Goal: Task Accomplishment & Management: Manage account settings

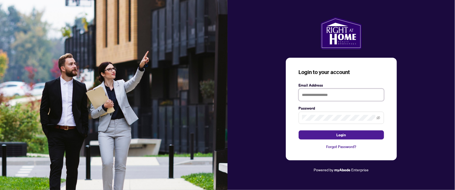
click at [305, 94] on input "text" at bounding box center [341, 95] width 85 height 12
type input "**********"
click at [299, 130] on button "Login" at bounding box center [341, 134] width 85 height 9
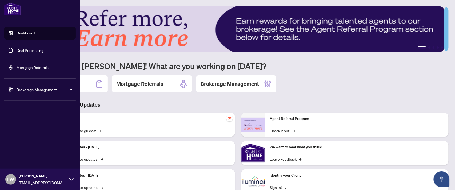
click at [33, 49] on link "Deal Processing" at bounding box center [30, 50] width 27 height 5
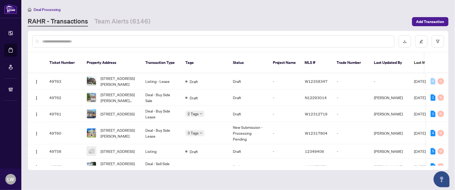
click at [71, 42] on input "text" at bounding box center [216, 41] width 348 height 6
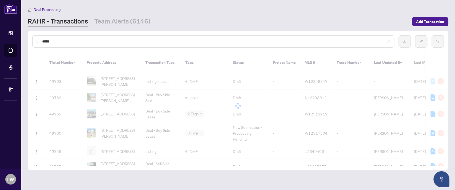
type input "*****"
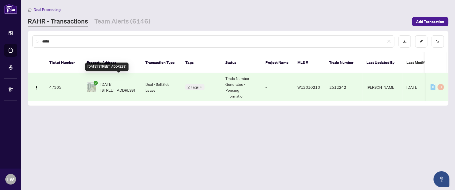
click at [117, 82] on span "[DATE][STREET_ADDRESS]" at bounding box center [119, 87] width 36 height 12
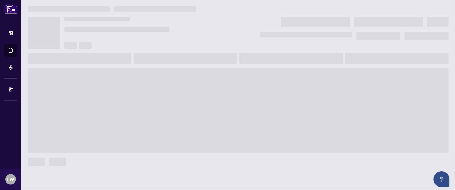
click at [117, 82] on span at bounding box center [238, 110] width 421 height 85
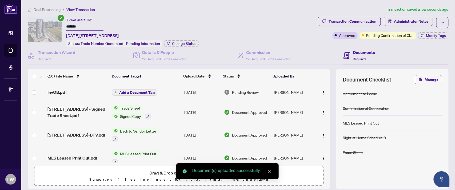
click at [120, 90] on span "Add a Document Tag" at bounding box center [136, 92] width 35 height 4
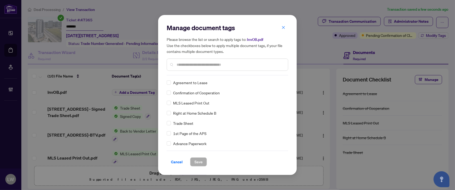
click at [194, 65] on input "text" at bounding box center [230, 65] width 107 height 6
type input "***"
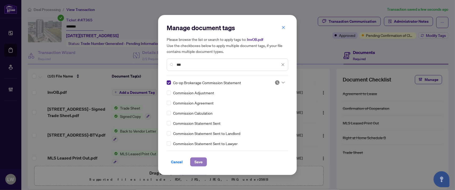
click at [198, 164] on span "Save" at bounding box center [198, 161] width 8 height 9
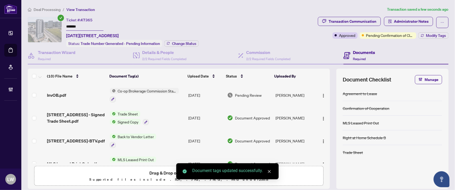
click at [238, 93] on span "Pending Review" at bounding box center [248, 95] width 27 height 6
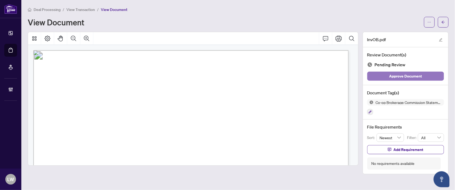
click at [404, 74] on span "Approve Document" at bounding box center [405, 76] width 33 height 9
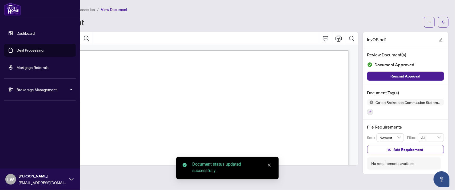
click at [32, 51] on link "Deal Processing" at bounding box center [30, 50] width 27 height 5
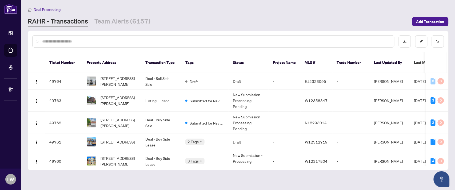
click at [184, 41] on input "text" at bounding box center [216, 41] width 348 height 6
type input "*****"
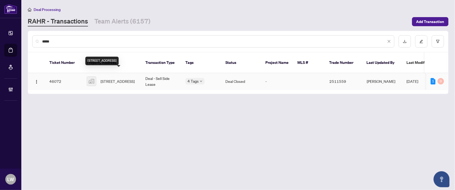
click at [120, 78] on span "[STREET_ADDRESS]" at bounding box center [118, 81] width 34 height 6
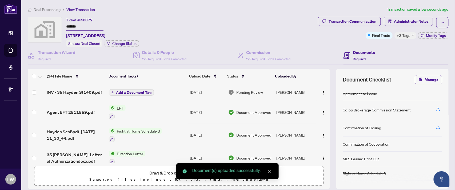
click at [119, 91] on span "Add a Document Tag" at bounding box center [133, 92] width 35 height 4
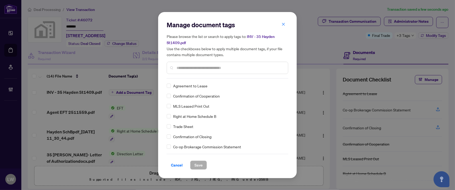
click at [223, 66] on input "text" at bounding box center [230, 68] width 107 height 6
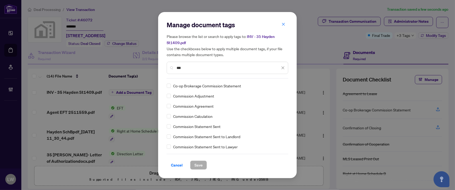
type input "***"
click at [194, 164] on button "Save" at bounding box center [198, 164] width 17 height 9
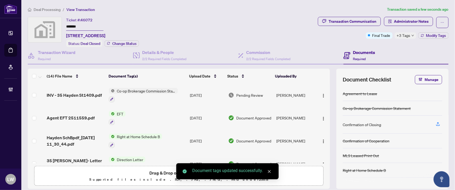
click at [245, 93] on span "Pending Review" at bounding box center [249, 95] width 27 height 6
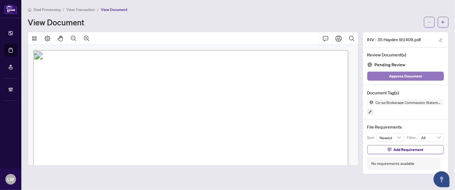
click at [397, 76] on span "Approve Document" at bounding box center [405, 76] width 33 height 9
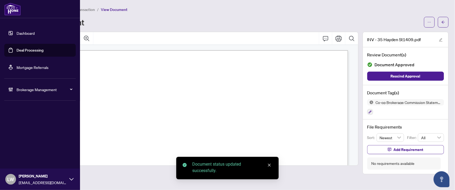
click at [27, 52] on link "Deal Processing" at bounding box center [30, 50] width 27 height 5
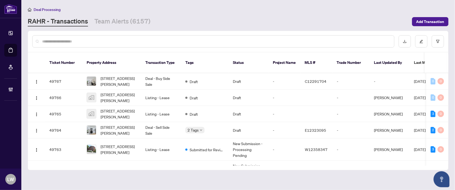
click at [150, 42] on input "text" at bounding box center [216, 41] width 348 height 6
type input "*****"
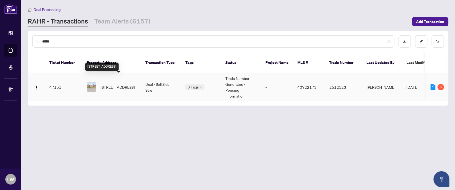
click at [120, 84] on span "[STREET_ADDRESS]" at bounding box center [118, 87] width 34 height 6
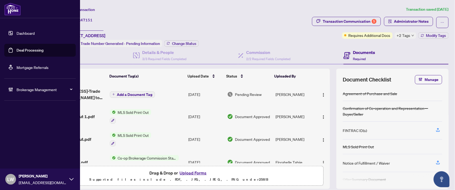
click at [30, 51] on link "Deal Processing" at bounding box center [30, 50] width 27 height 5
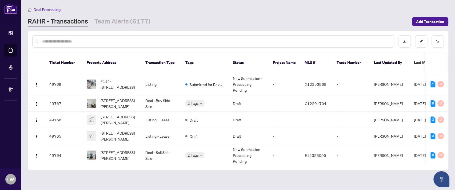
click at [139, 41] on input "text" at bounding box center [216, 41] width 348 height 6
type input "*****"
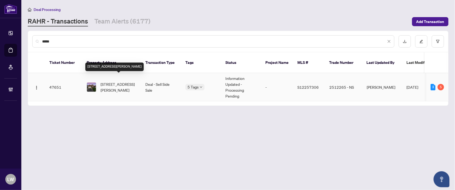
click at [119, 81] on span "[STREET_ADDRESS][PERSON_NAME]" at bounding box center [119, 87] width 36 height 12
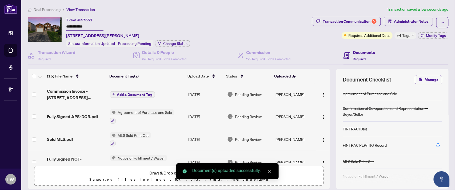
click at [110, 93] on button "Add a Document Tag" at bounding box center [132, 94] width 45 height 6
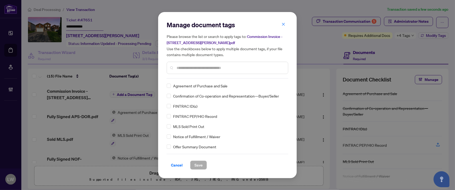
click at [201, 65] on input "text" at bounding box center [230, 68] width 107 height 6
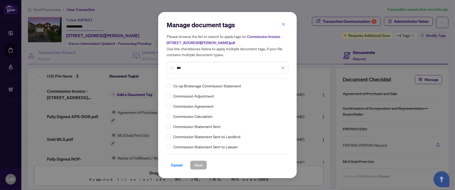
type input "***"
click at [199, 166] on span "Save" at bounding box center [198, 165] width 8 height 9
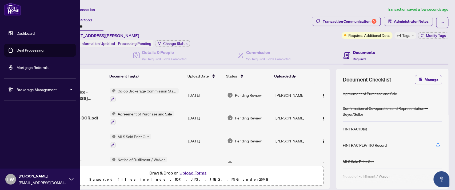
click at [41, 51] on link "Deal Processing" at bounding box center [30, 50] width 27 height 5
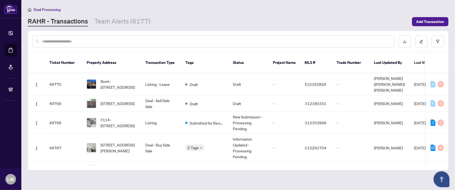
click at [178, 40] on input "text" at bounding box center [216, 41] width 348 height 6
type input "*****"
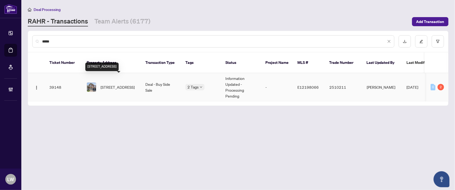
click at [122, 84] on span "[STREET_ADDRESS]" at bounding box center [118, 87] width 34 height 6
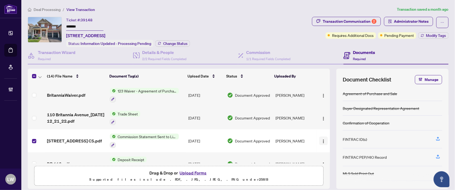
click at [321, 139] on img "button" at bounding box center [323, 141] width 4 height 4
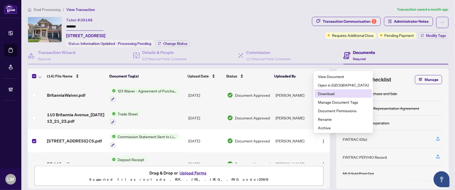
click at [326, 91] on span "Download" at bounding box center [343, 93] width 51 height 6
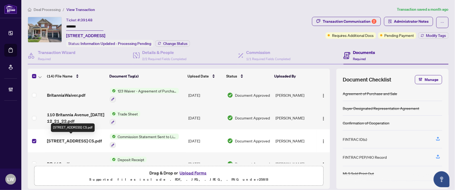
click at [73, 140] on span "[STREET_ADDRESS] CS.pdf" at bounding box center [74, 140] width 55 height 6
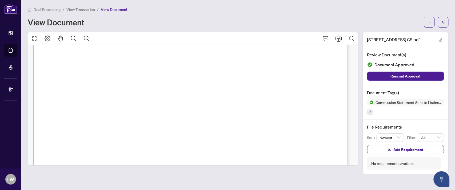
scroll to position [89, 0]
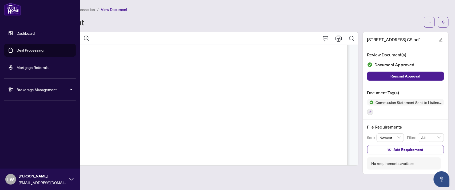
click at [33, 51] on link "Deal Processing" at bounding box center [30, 50] width 27 height 5
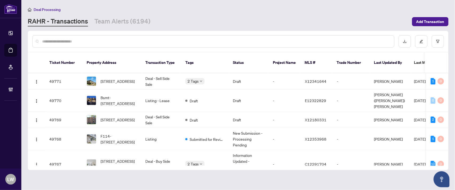
click at [143, 41] on input "text" at bounding box center [216, 41] width 348 height 6
type input "*****"
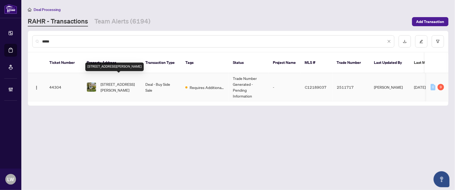
click at [112, 81] on span "[STREET_ADDRESS][PERSON_NAME]" at bounding box center [119, 87] width 36 height 12
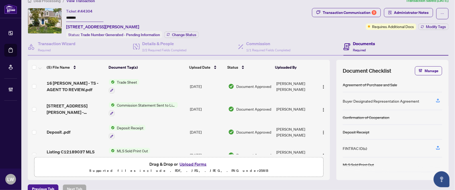
scroll to position [12, 0]
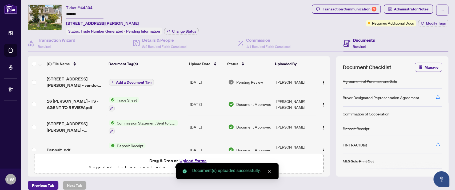
click at [118, 80] on span "Add a Document Tag" at bounding box center [133, 82] width 35 height 4
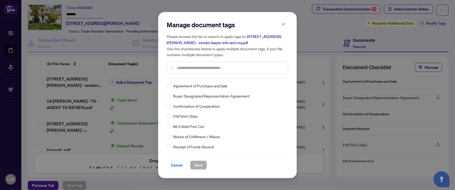
click at [188, 68] on input "text" at bounding box center [230, 68] width 107 height 6
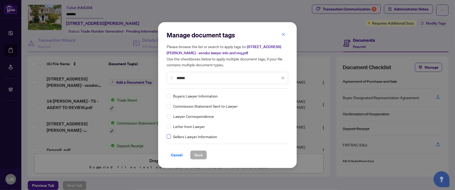
type input "******"
click at [195, 153] on span "Save" at bounding box center [198, 154] width 8 height 9
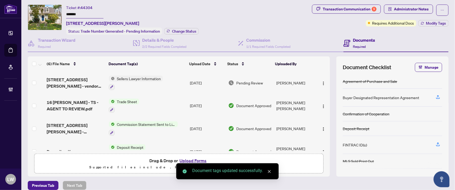
click at [249, 80] on span "Pending Review" at bounding box center [249, 83] width 27 height 6
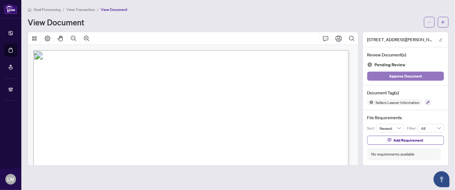
click at [384, 78] on button "Approve Document" at bounding box center [405, 75] width 77 height 9
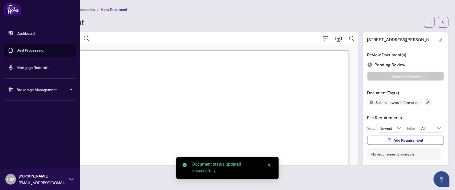
click at [32, 48] on link "Deal Processing" at bounding box center [30, 50] width 27 height 5
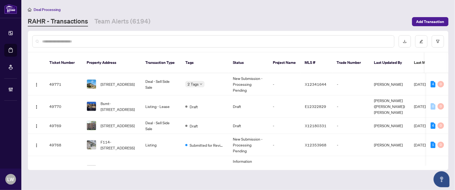
click at [173, 42] on input "text" at bounding box center [216, 41] width 348 height 6
type input "*****"
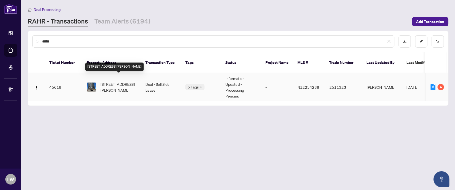
click at [122, 81] on span "[STREET_ADDRESS][PERSON_NAME]" at bounding box center [119, 87] width 36 height 12
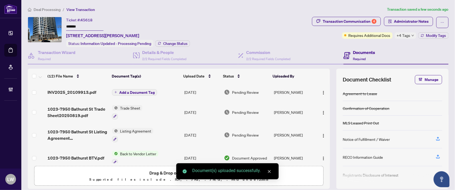
click at [121, 92] on span "Add a Document Tag" at bounding box center [136, 92] width 35 height 4
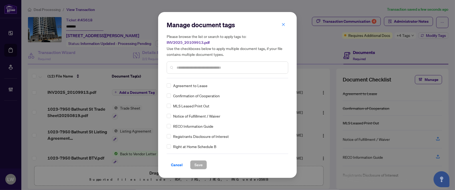
click at [207, 61] on div at bounding box center [228, 67] width 122 height 12
click at [211, 65] on input "text" at bounding box center [230, 68] width 107 height 6
type input "***"
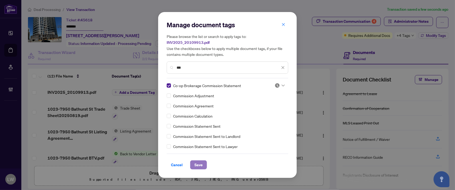
click at [198, 163] on span "Save" at bounding box center [198, 164] width 8 height 9
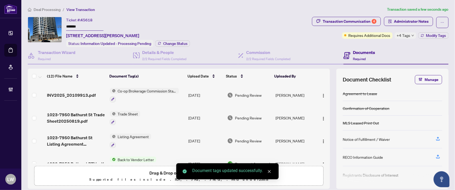
click at [239, 94] on span "Pending Review" at bounding box center [248, 95] width 27 height 6
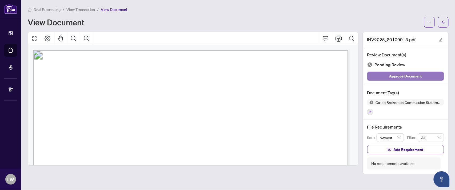
click at [410, 74] on span "Approve Document" at bounding box center [405, 76] width 33 height 9
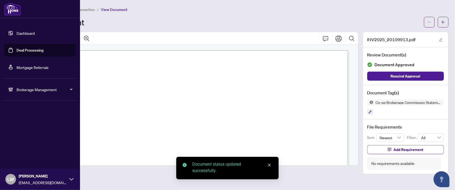
click at [34, 51] on link "Deal Processing" at bounding box center [30, 50] width 27 height 5
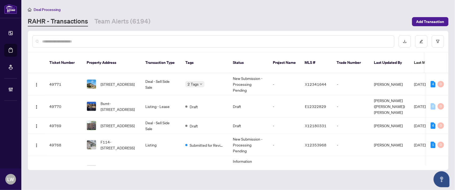
click at [91, 41] on input "text" at bounding box center [216, 41] width 348 height 6
type input "*****"
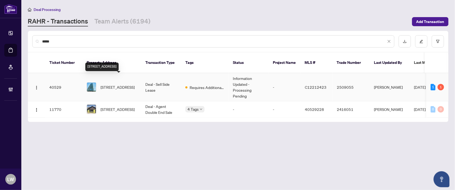
click at [108, 84] on span "[STREET_ADDRESS]" at bounding box center [118, 87] width 34 height 6
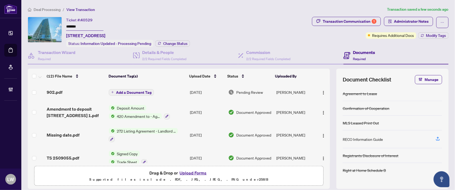
drag, startPoint x: 123, startPoint y: 92, endPoint x: 114, endPoint y: 92, distance: 9.6
click at [114, 92] on button "Add a Document Tag" at bounding box center [131, 92] width 45 height 6
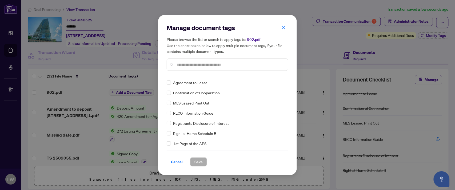
click at [210, 62] on input "text" at bounding box center [230, 65] width 107 height 6
type input "***"
click at [194, 162] on span "Save" at bounding box center [198, 161] width 8 height 9
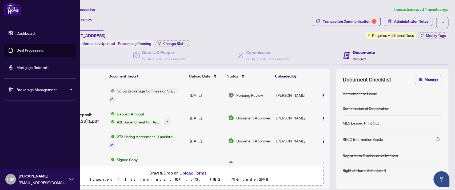
click at [34, 52] on link "Deal Processing" at bounding box center [30, 50] width 27 height 5
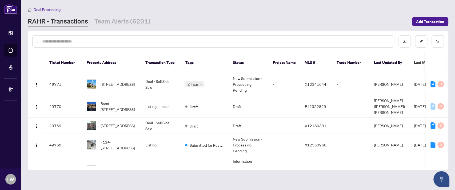
click at [121, 40] on input "text" at bounding box center [216, 41] width 348 height 6
type input "*****"
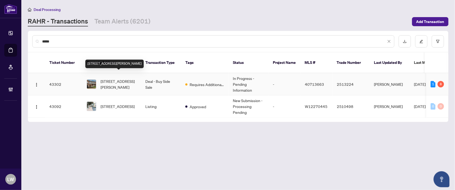
click at [118, 78] on span "[STREET_ADDRESS][PERSON_NAME]" at bounding box center [119, 84] width 36 height 12
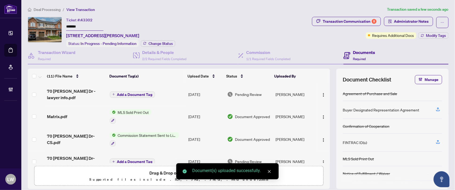
click at [113, 93] on icon "plus" at bounding box center [113, 94] width 3 height 3
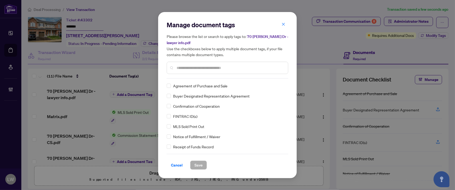
click at [189, 66] on input "text" at bounding box center [230, 68] width 107 height 6
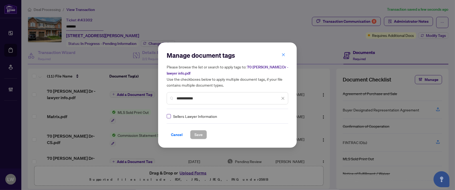
type input "**********"
click at [204, 134] on button "Save" at bounding box center [198, 134] width 17 height 9
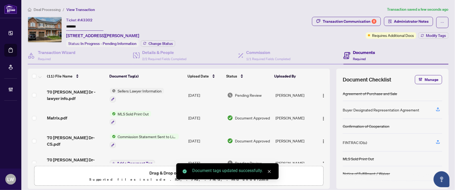
click at [237, 94] on span "Pending Review" at bounding box center [248, 95] width 27 height 6
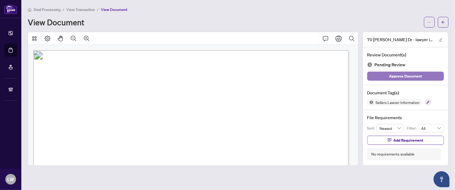
click at [403, 77] on span "Approve Document" at bounding box center [405, 76] width 33 height 9
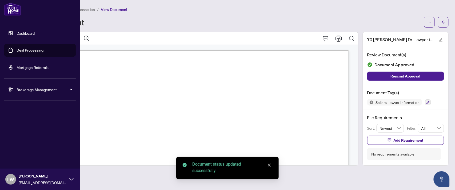
click at [29, 49] on link "Deal Processing" at bounding box center [30, 50] width 27 height 5
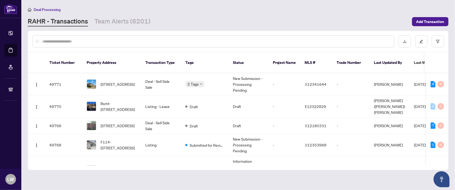
click at [134, 39] on input "text" at bounding box center [216, 41] width 348 height 6
type input "*****"
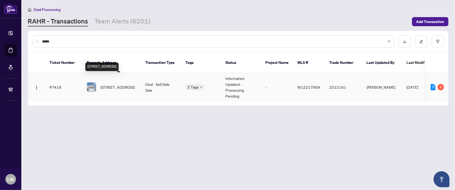
click at [107, 84] on span "[STREET_ADDRESS]" at bounding box center [118, 87] width 34 height 6
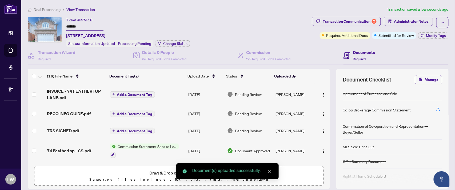
click at [114, 92] on button "Add a Document Tag" at bounding box center [132, 94] width 45 height 6
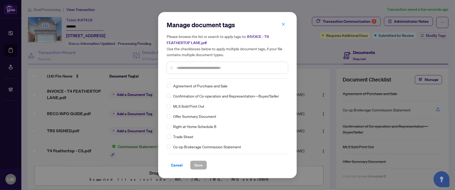
click at [212, 65] on input "text" at bounding box center [230, 68] width 107 height 6
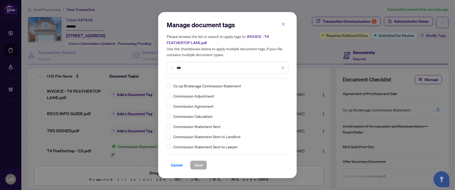
type input "***"
click at [199, 164] on span "Save" at bounding box center [198, 165] width 8 height 9
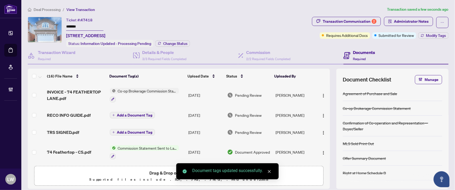
click at [255, 92] on span "Pending Review" at bounding box center [248, 95] width 27 height 6
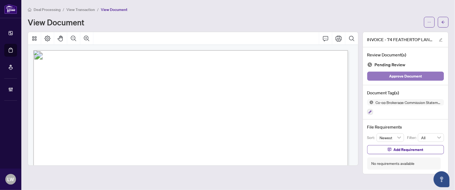
click at [390, 76] on span "Approve Document" at bounding box center [405, 76] width 33 height 9
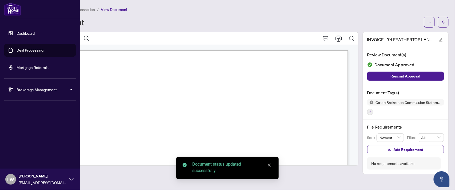
click at [25, 49] on link "Deal Processing" at bounding box center [30, 50] width 27 height 5
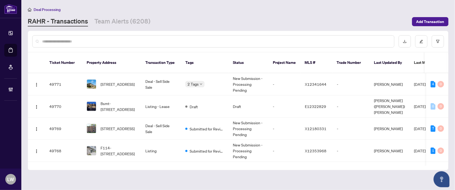
click at [156, 42] on input "text" at bounding box center [216, 41] width 348 height 6
type input "*****"
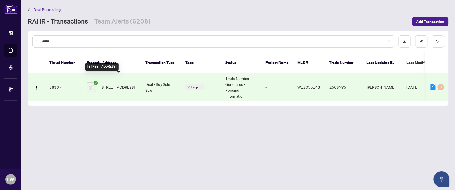
click at [112, 84] on span "[STREET_ADDRESS]" at bounding box center [118, 87] width 34 height 6
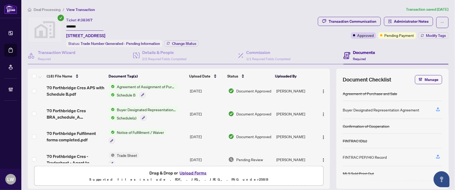
scroll to position [148, 0]
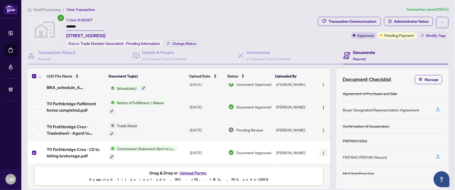
click at [321, 151] on img "button" at bounding box center [323, 153] width 4 height 4
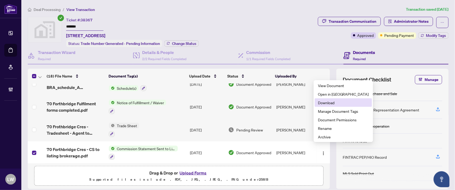
click at [325, 103] on span "Download" at bounding box center [343, 103] width 51 height 6
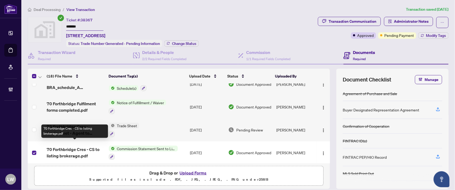
click at [81, 146] on span "70 Forthbridge Cres - CS to listing brokerage.pdf" at bounding box center [76, 152] width 58 height 13
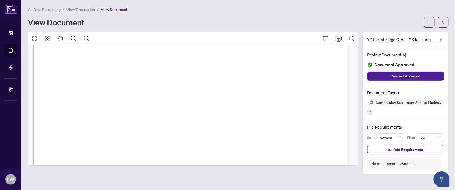
scroll to position [148, 0]
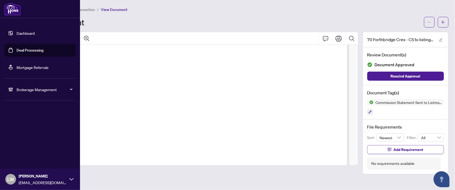
click at [33, 51] on link "Deal Processing" at bounding box center [30, 50] width 27 height 5
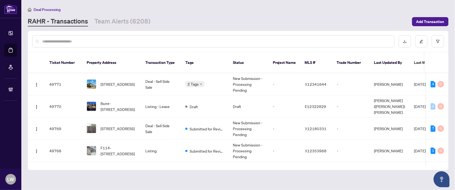
click at [173, 41] on input "text" at bounding box center [216, 41] width 348 height 6
type input "*****"
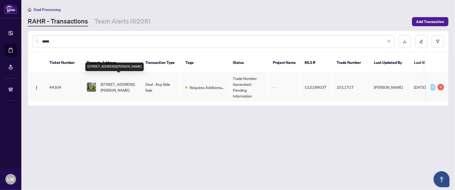
click at [114, 81] on span "[STREET_ADDRESS][PERSON_NAME]" at bounding box center [119, 87] width 36 height 12
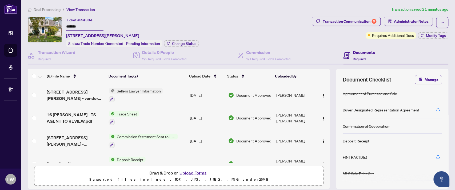
click at [119, 89] on span "Sellers Lawyer Information" at bounding box center [139, 91] width 48 height 6
click at [112, 97] on button "button" at bounding box center [112, 99] width 6 height 6
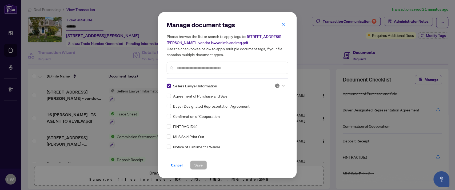
click at [194, 64] on div at bounding box center [228, 68] width 122 height 12
click at [198, 68] on input "text" at bounding box center [230, 68] width 107 height 6
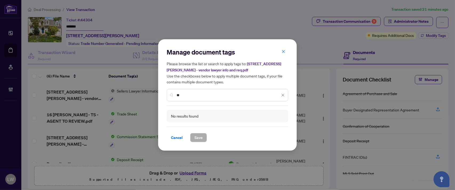
type input "*"
drag, startPoint x: 188, startPoint y: 95, endPoint x: 159, endPoint y: 95, distance: 29.6
click at [159, 95] on div "Manage document tags Please browse the list or search to apply tags to: [STREET…" at bounding box center [227, 94] width 139 height 111
drag, startPoint x: 190, startPoint y: 94, endPoint x: 151, endPoint y: 95, distance: 39.0
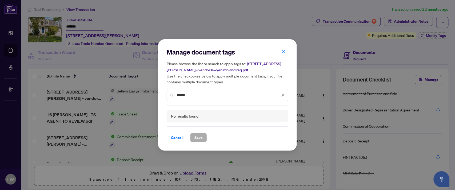
click at [151, 95] on div "Manage document tags Please browse the list or search to apply tags to: [STREET…" at bounding box center [227, 95] width 455 height 190
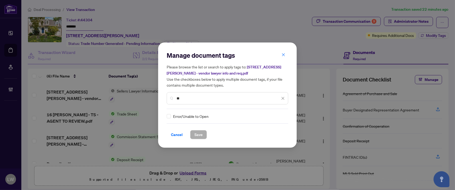
type input "*"
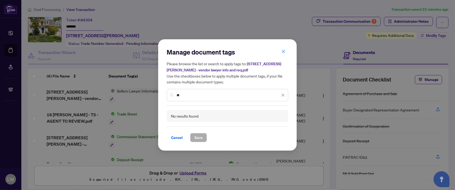
type input "*"
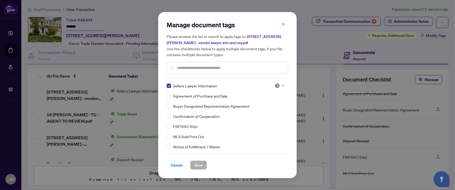
click at [174, 152] on div "Manage document tags Please browse the list or search to apply tags to: [STREET…" at bounding box center [228, 95] width 122 height 149
click at [179, 166] on span "Cancel" at bounding box center [177, 165] width 12 height 9
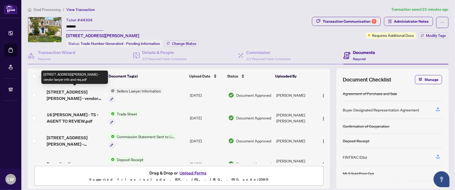
drag, startPoint x: 63, startPoint y: 96, endPoint x: 233, endPoint y: 32, distance: 182.3
click at [233, 32] on div "Ticket #: 44304 ******* [STREET_ADDRESS][PERSON_NAME] Status: Trade Number Gene…" at bounding box center [169, 32] width 282 height 30
click at [77, 97] on span "[STREET_ADDRESS][PERSON_NAME] - vendor lawyer info and req.pdf" at bounding box center [76, 95] width 58 height 13
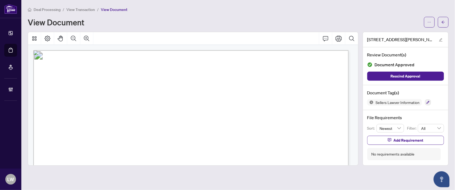
click at [374, 154] on div "No requirements available" at bounding box center [393, 154] width 43 height 6
click at [440, 40] on icon "edit" at bounding box center [441, 40] width 4 height 4
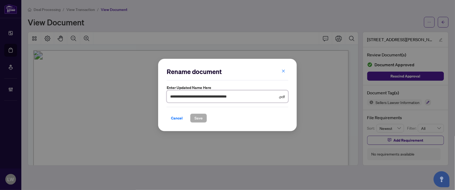
drag, startPoint x: 198, startPoint y: 96, endPoint x: 305, endPoint y: 96, distance: 107.0
click at [305, 96] on div "**********" at bounding box center [227, 95] width 455 height 190
type input "**********"
click at [201, 116] on span "Save" at bounding box center [198, 118] width 8 height 9
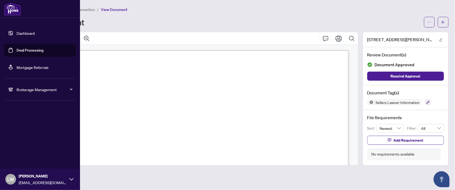
click at [25, 51] on link "Deal Processing" at bounding box center [30, 50] width 27 height 5
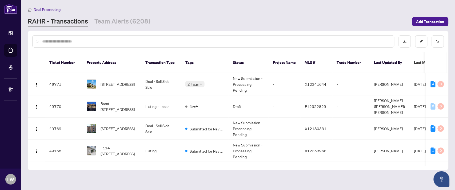
click at [150, 43] on input "text" at bounding box center [216, 41] width 348 height 6
type input "*****"
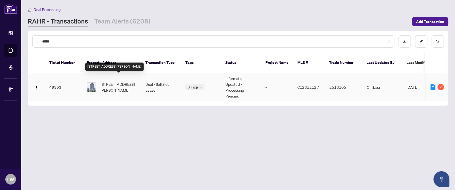
click at [112, 81] on span "[STREET_ADDRESS][PERSON_NAME]" at bounding box center [119, 87] width 36 height 12
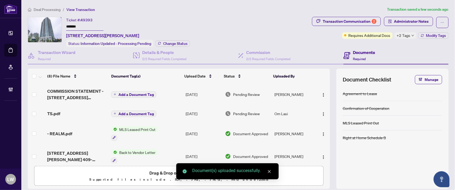
click at [115, 92] on button "Add a Document Tag" at bounding box center [133, 94] width 45 height 6
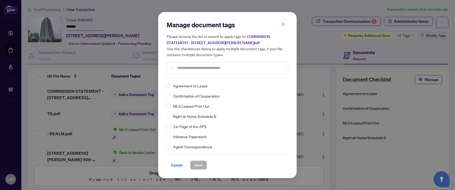
click at [198, 65] on input "text" at bounding box center [230, 68] width 107 height 6
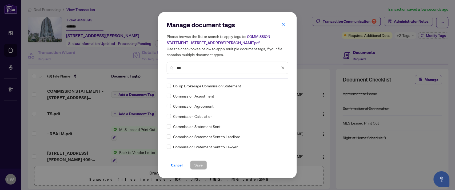
type input "***"
click at [197, 163] on span "Save" at bounding box center [198, 165] width 8 height 9
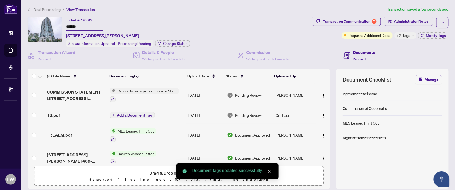
click at [245, 94] on span "Pending Review" at bounding box center [248, 95] width 27 height 6
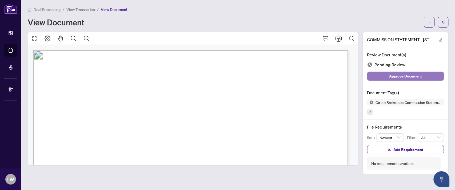
click at [397, 77] on span "Approve Document" at bounding box center [405, 76] width 33 height 9
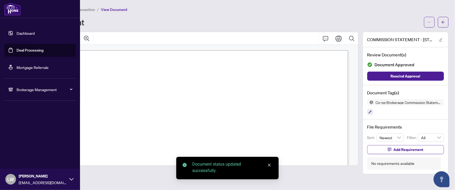
click at [24, 49] on link "Deal Processing" at bounding box center [30, 50] width 27 height 5
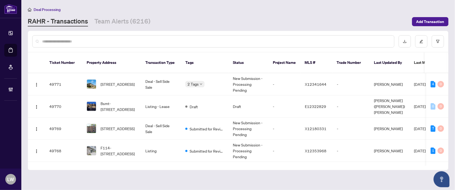
click at [172, 39] on input "text" at bounding box center [216, 41] width 348 height 6
type input "*****"
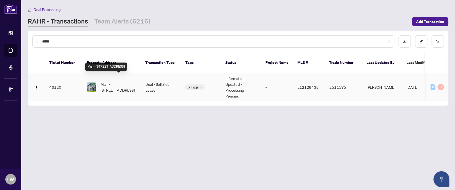
click at [120, 84] on span "Main-[STREET_ADDRESS]" at bounding box center [119, 87] width 36 height 12
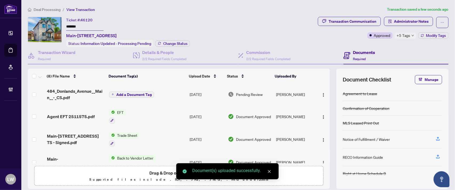
click at [113, 94] on button "Add a Document Tag" at bounding box center [131, 94] width 45 height 6
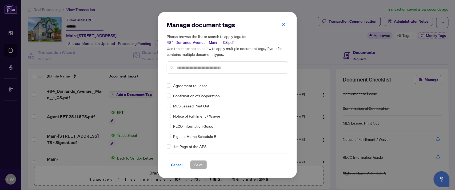
click at [220, 66] on input "text" at bounding box center [230, 68] width 107 height 6
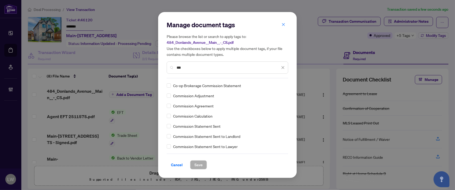
type input "***"
click at [199, 163] on span "Save" at bounding box center [198, 164] width 8 height 9
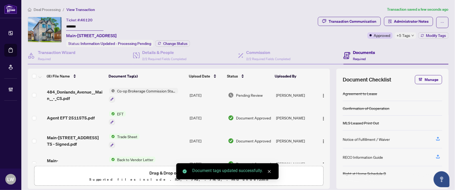
click at [241, 93] on span "Pending Review" at bounding box center [249, 95] width 27 height 6
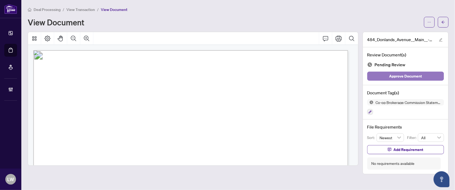
click at [405, 74] on span "Approve Document" at bounding box center [405, 76] width 33 height 9
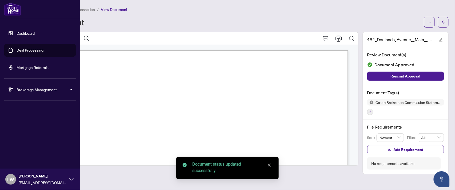
click at [30, 51] on link "Deal Processing" at bounding box center [30, 50] width 27 height 5
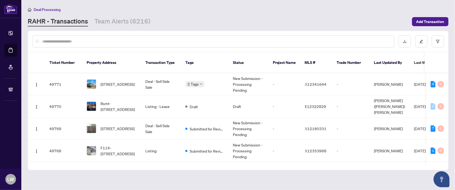
click at [137, 41] on input "text" at bounding box center [216, 41] width 348 height 6
type input "*****"
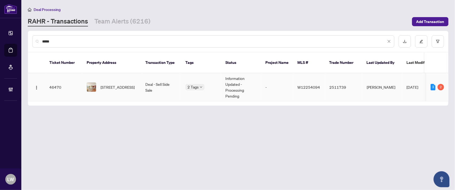
click at [107, 84] on span "[STREET_ADDRESS]" at bounding box center [118, 87] width 34 height 6
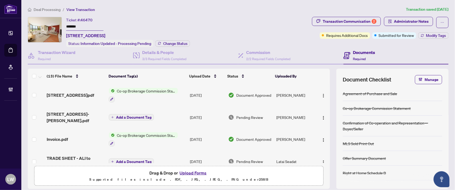
click at [169, 176] on p "Supported files include .PDF, .JPG, .JPEG, .PNG under 25 MB" at bounding box center [179, 179] width 283 height 6
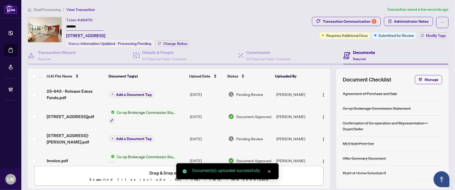
click at [116, 93] on span "Add a Document Tag" at bounding box center [133, 95] width 35 height 4
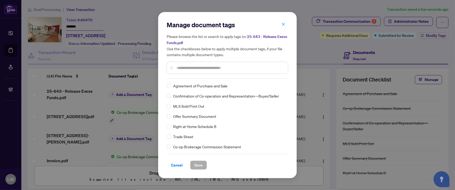
click at [210, 68] on input "text" at bounding box center [230, 68] width 107 height 6
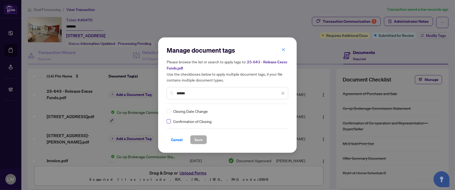
type input "******"
click at [199, 141] on span "Save" at bounding box center [198, 139] width 8 height 9
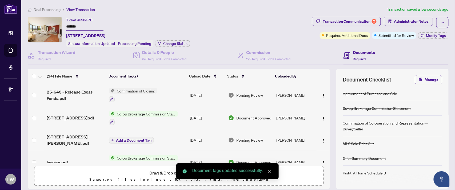
click at [252, 93] on span "Pending Review" at bounding box center [249, 95] width 27 height 6
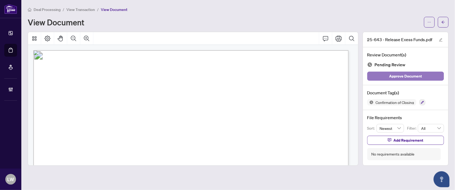
click at [399, 76] on span "Approve Document" at bounding box center [405, 76] width 33 height 9
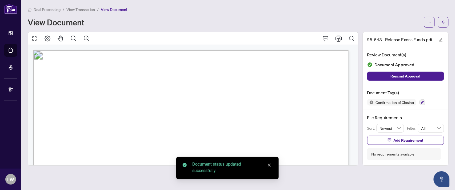
click at [86, 10] on span "View Transaction" at bounding box center [80, 9] width 29 height 5
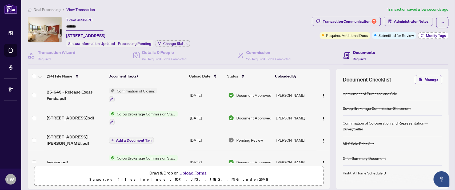
click at [434, 35] on span "Modify Tags" at bounding box center [436, 36] width 20 height 4
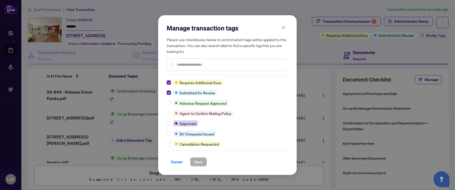
click at [217, 66] on input "text" at bounding box center [230, 65] width 107 height 6
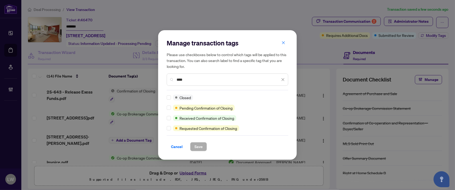
type input "****"
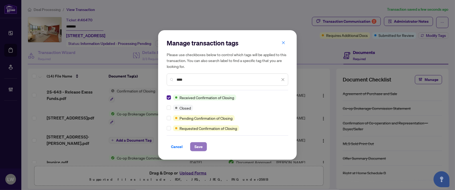
click at [197, 146] on span "Save" at bounding box center [198, 146] width 8 height 9
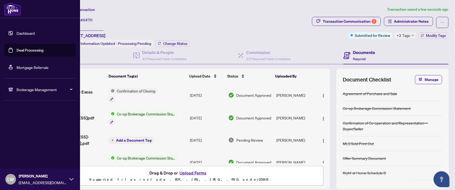
click at [30, 52] on link "Deal Processing" at bounding box center [30, 50] width 27 height 5
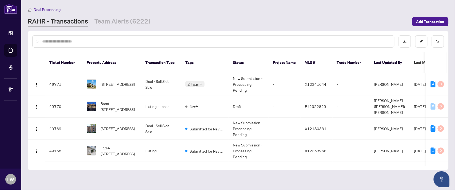
click at [150, 43] on input "text" at bounding box center [216, 41] width 348 height 6
type input "*****"
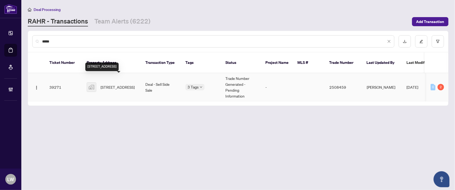
click at [117, 84] on span "[STREET_ADDRESS]" at bounding box center [118, 87] width 34 height 6
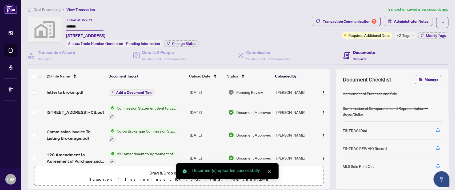
click at [116, 92] on span "Add a Document Tag" at bounding box center [133, 92] width 35 height 4
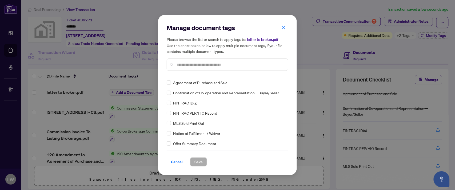
click at [202, 65] on input "text" at bounding box center [230, 65] width 107 height 6
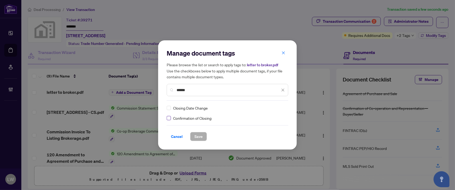
type input "******"
click at [199, 140] on span "Save" at bounding box center [198, 136] width 8 height 9
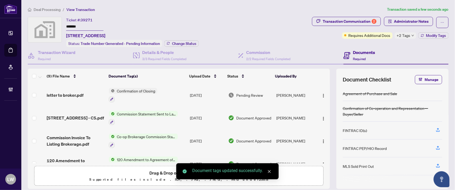
click at [253, 93] on span "Pending Review" at bounding box center [249, 95] width 27 height 6
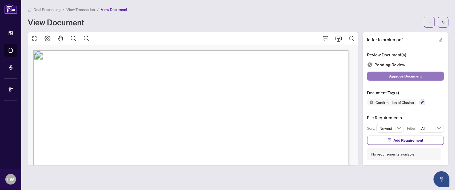
click at [400, 77] on span "Approve Document" at bounding box center [405, 76] width 33 height 9
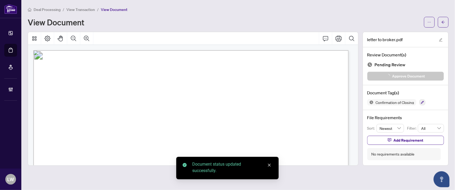
click at [86, 11] on span "View Transaction" at bounding box center [80, 9] width 29 height 5
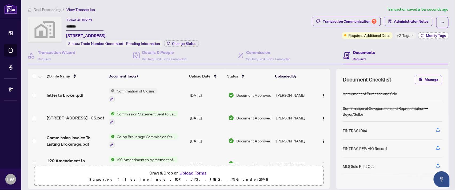
click at [421, 35] on icon "button" at bounding box center [422, 35] width 3 height 3
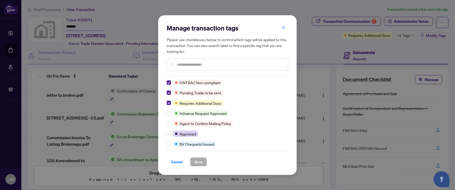
click at [190, 63] on input "text" at bounding box center [230, 65] width 107 height 6
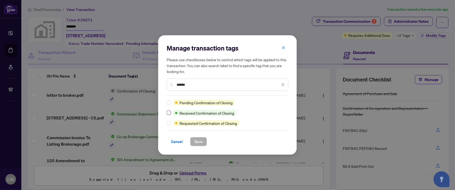
type input "******"
click at [197, 142] on span "Save" at bounding box center [198, 141] width 8 height 9
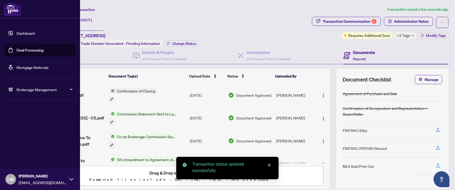
click at [27, 52] on link "Deal Processing" at bounding box center [30, 50] width 27 height 5
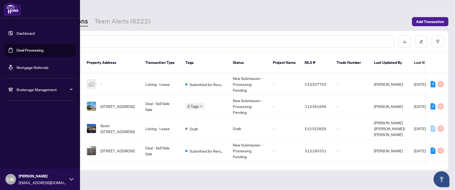
click at [14, 177] on span "LW" at bounding box center [10, 178] width 7 height 7
click at [21, 161] on span "Logout" at bounding box center [21, 158] width 12 height 9
